Goal: Transaction & Acquisition: Purchase product/service

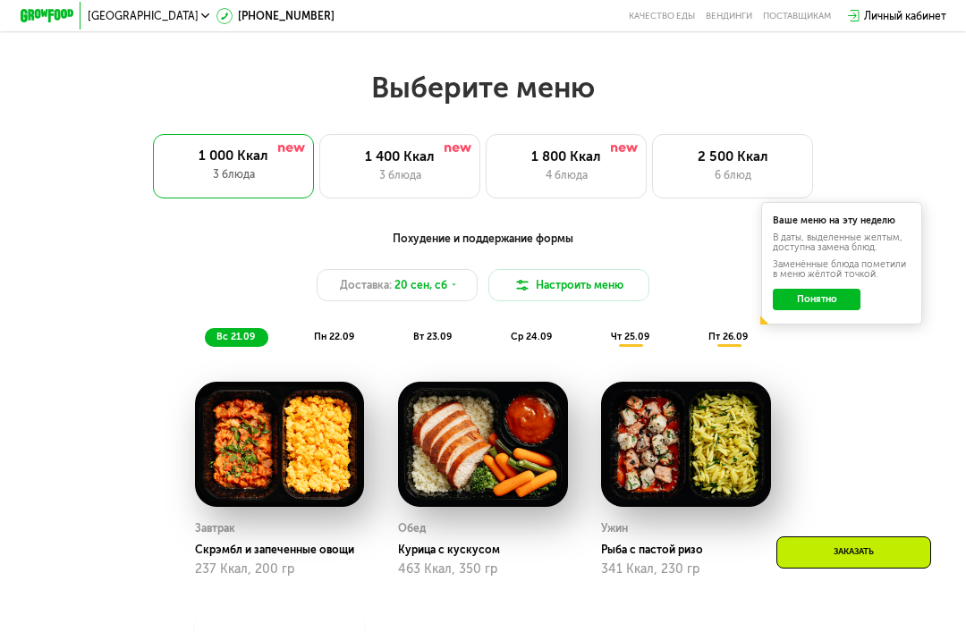
scroll to position [909, 0]
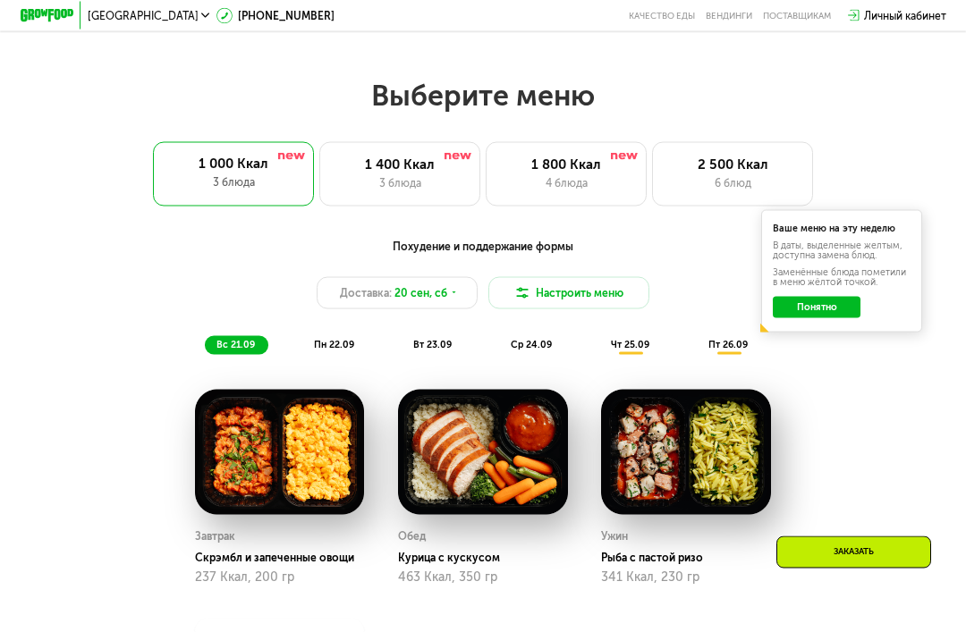
click at [426, 168] on div "1 400 Ккал" at bounding box center [399, 164] width 132 height 16
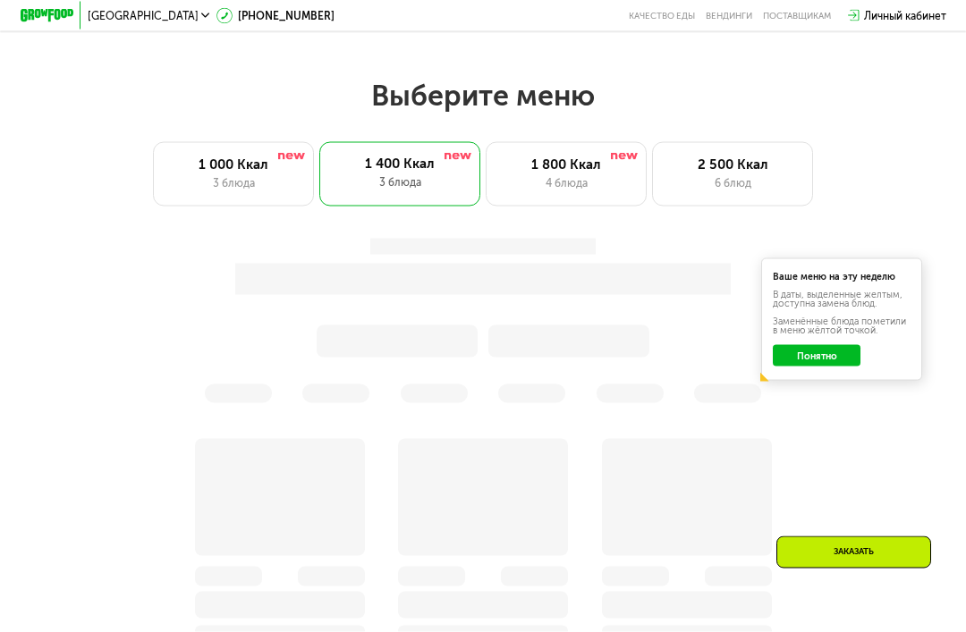
scroll to position [910, 0]
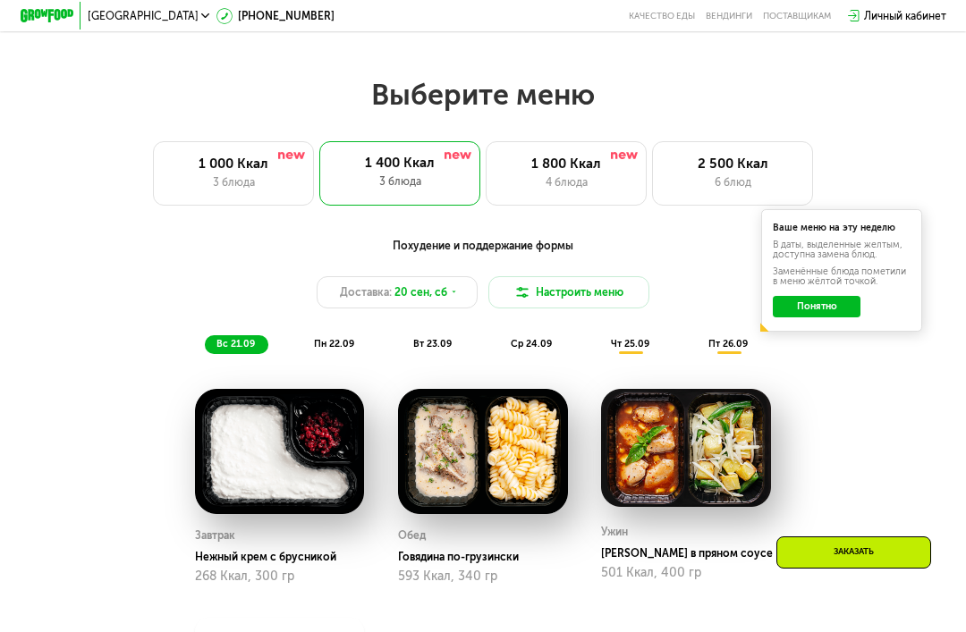
click at [581, 162] on div "1 800 Ккал" at bounding box center [566, 164] width 132 height 16
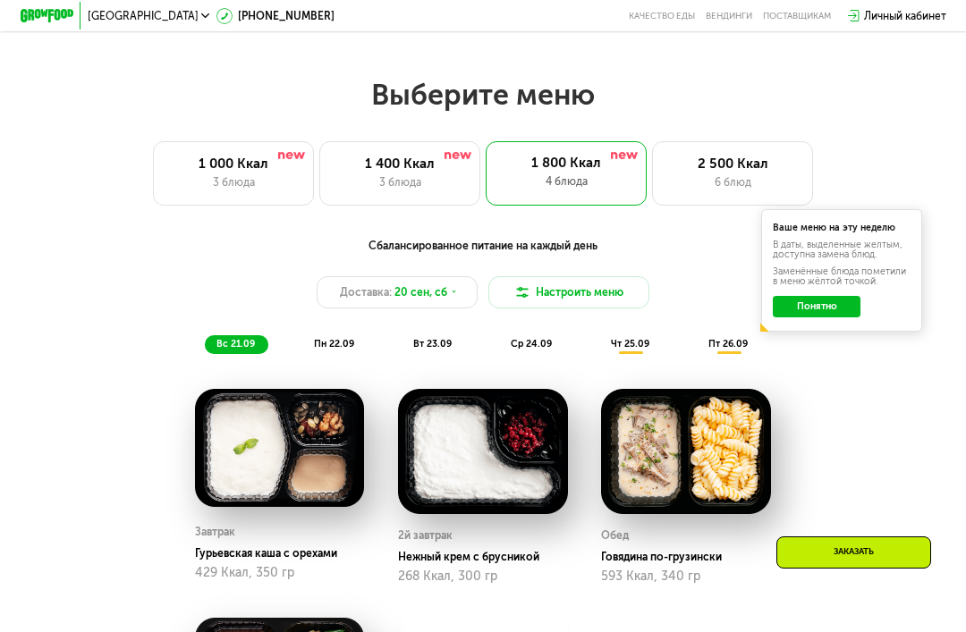
click at [727, 172] on div "2 500 Ккал 6 блюд" at bounding box center [732, 173] width 161 height 64
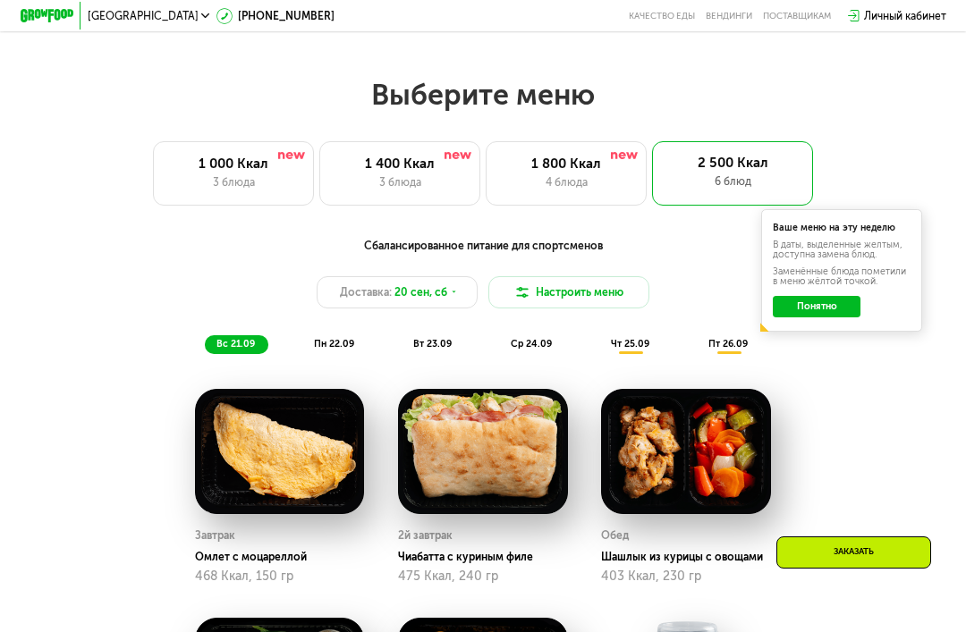
click at [237, 174] on div "3 блюда" at bounding box center [233, 182] width 132 height 16
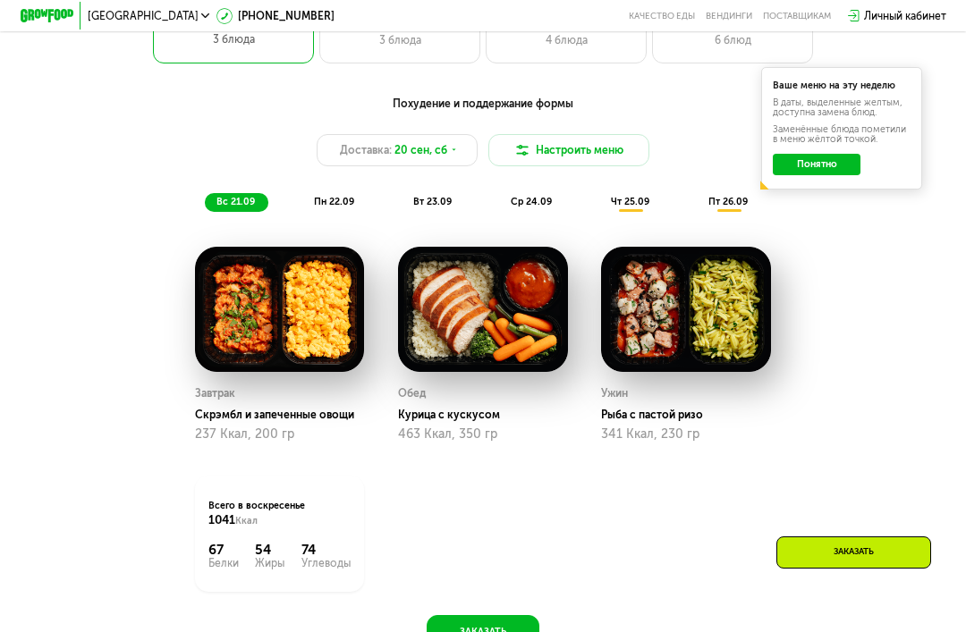
scroll to position [1051, 0]
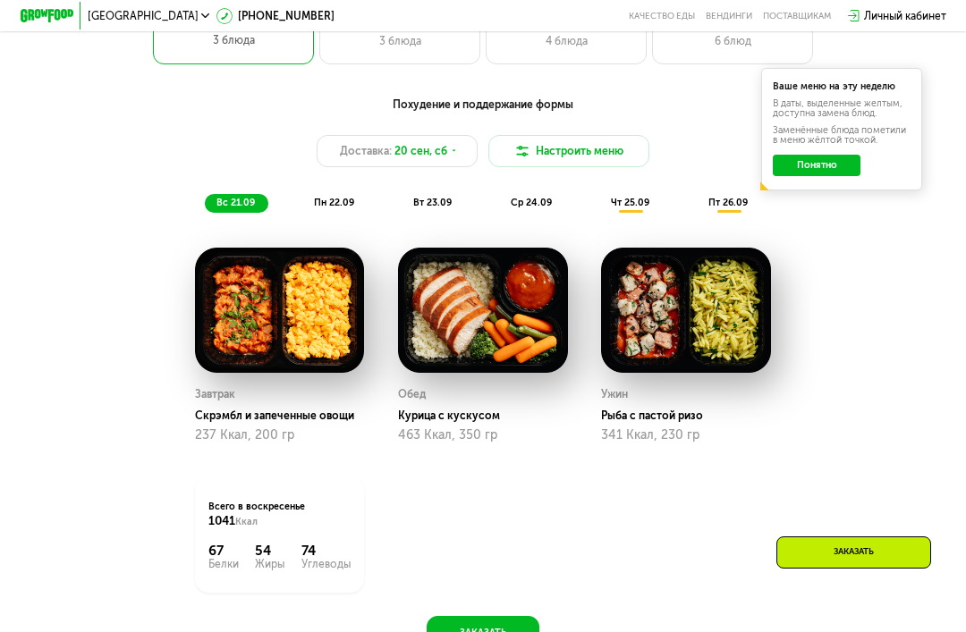
click at [331, 199] on span "пн 22.09" at bounding box center [334, 203] width 40 height 12
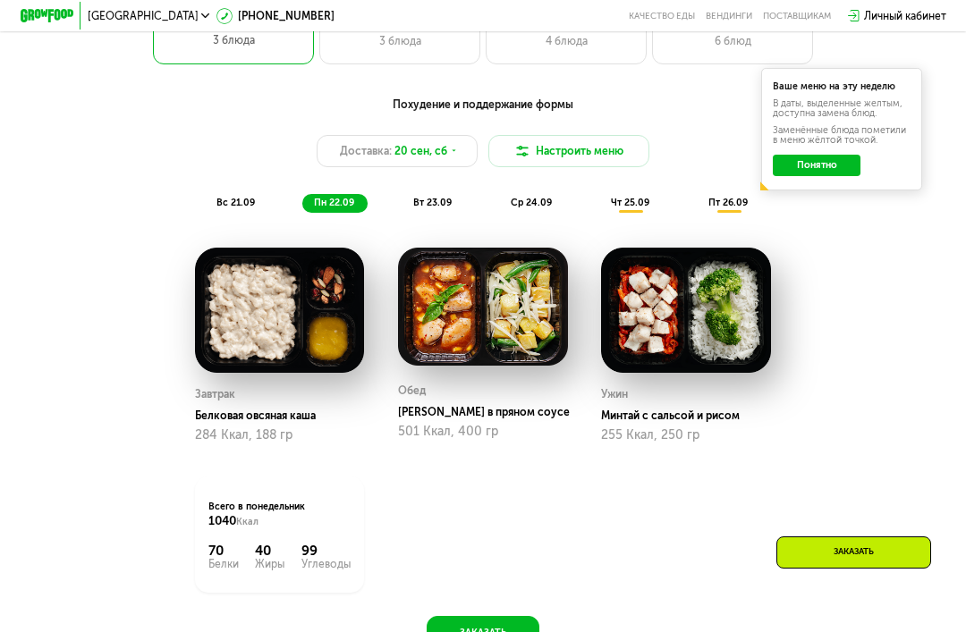
click at [439, 203] on span "вт 23.09" at bounding box center [432, 203] width 38 height 12
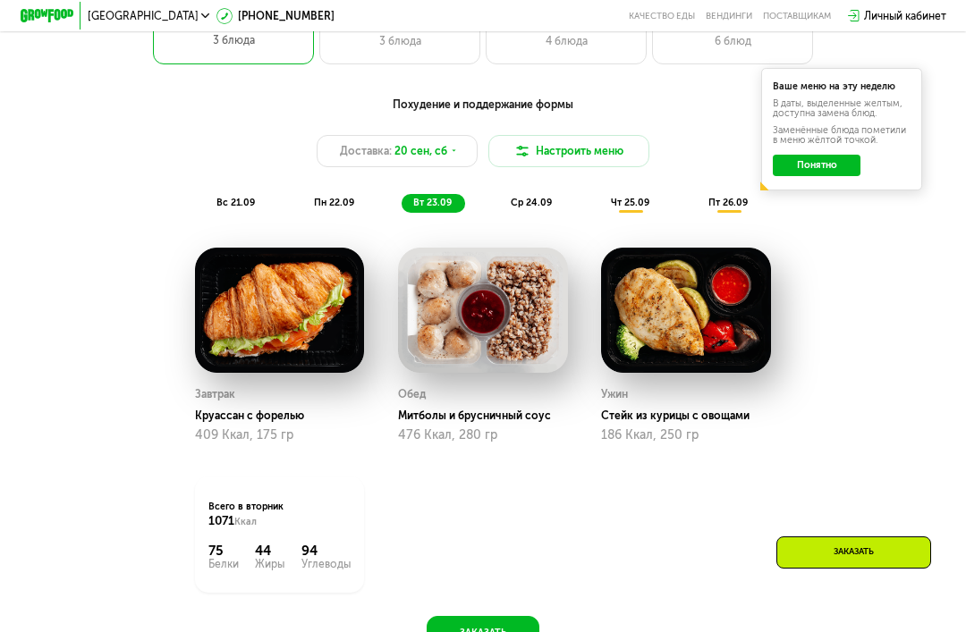
click at [238, 198] on span "вс 21.09" at bounding box center [235, 203] width 38 height 12
